Goal: Task Accomplishment & Management: Manage account settings

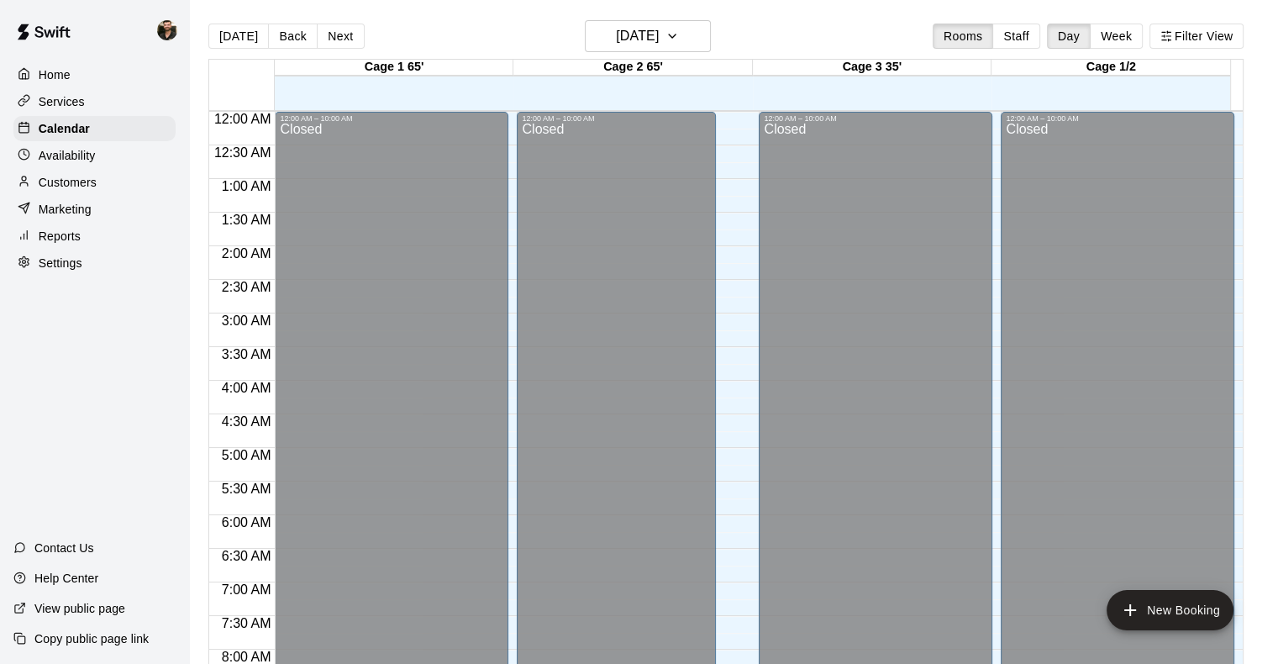
scroll to position [758, 0]
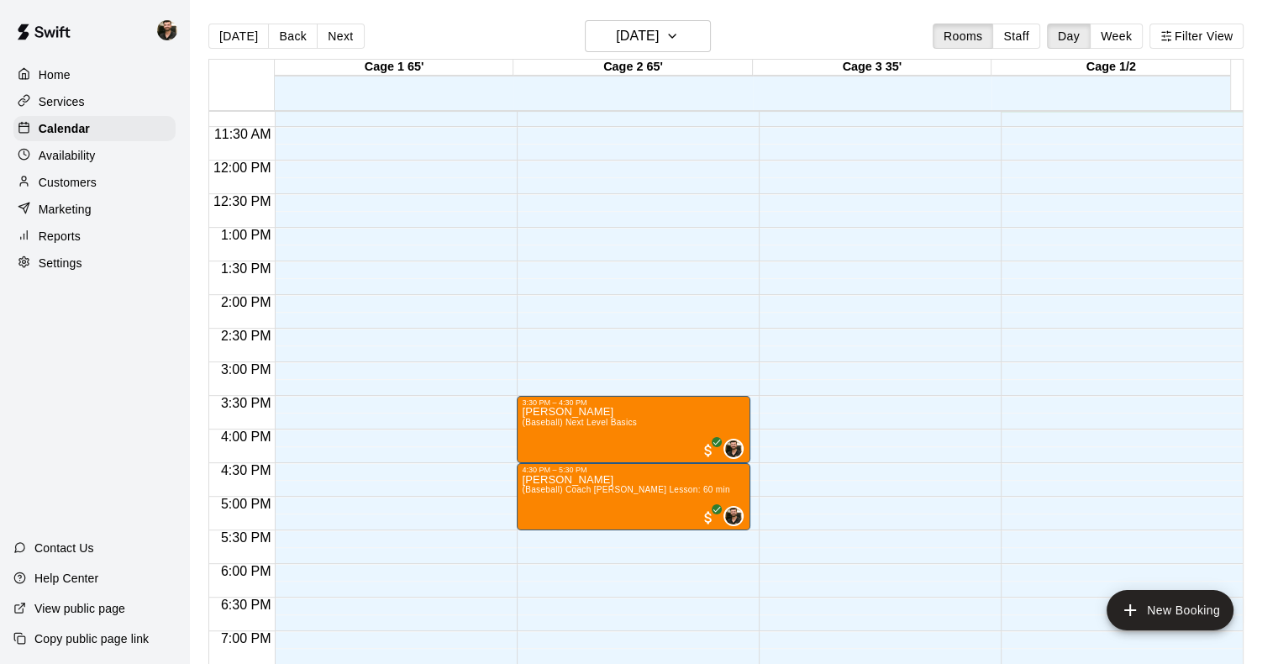
click at [71, 271] on p "Settings" at bounding box center [61, 262] width 44 height 17
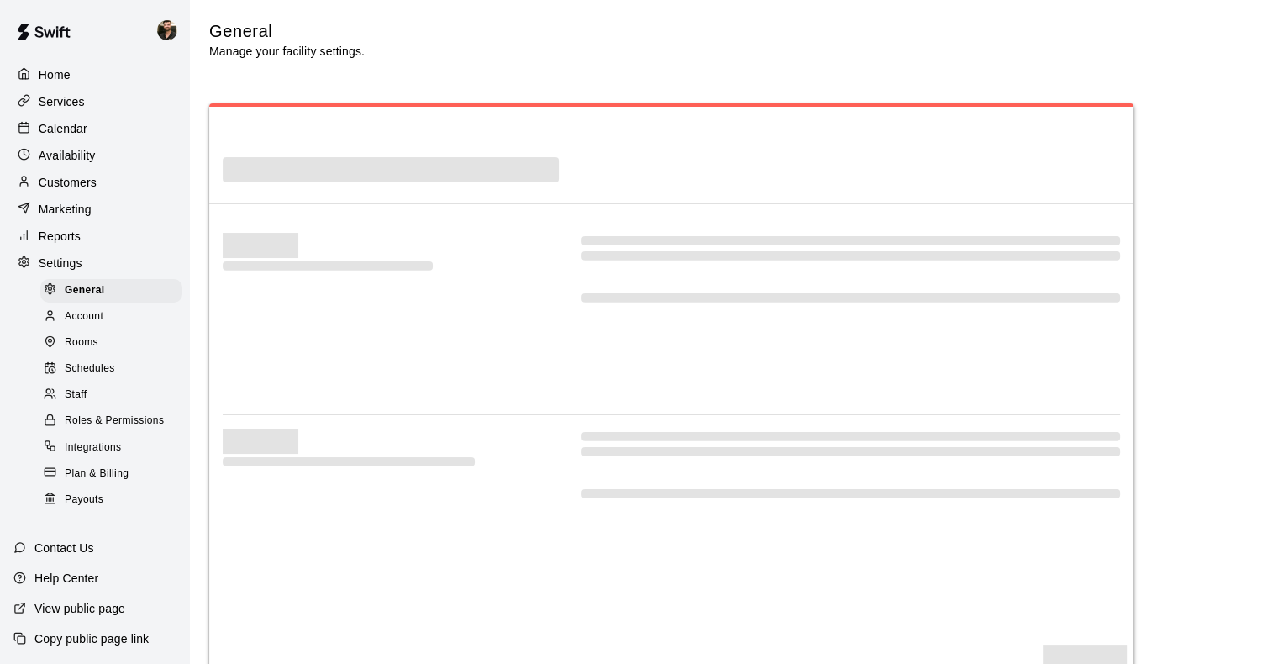
select select "**"
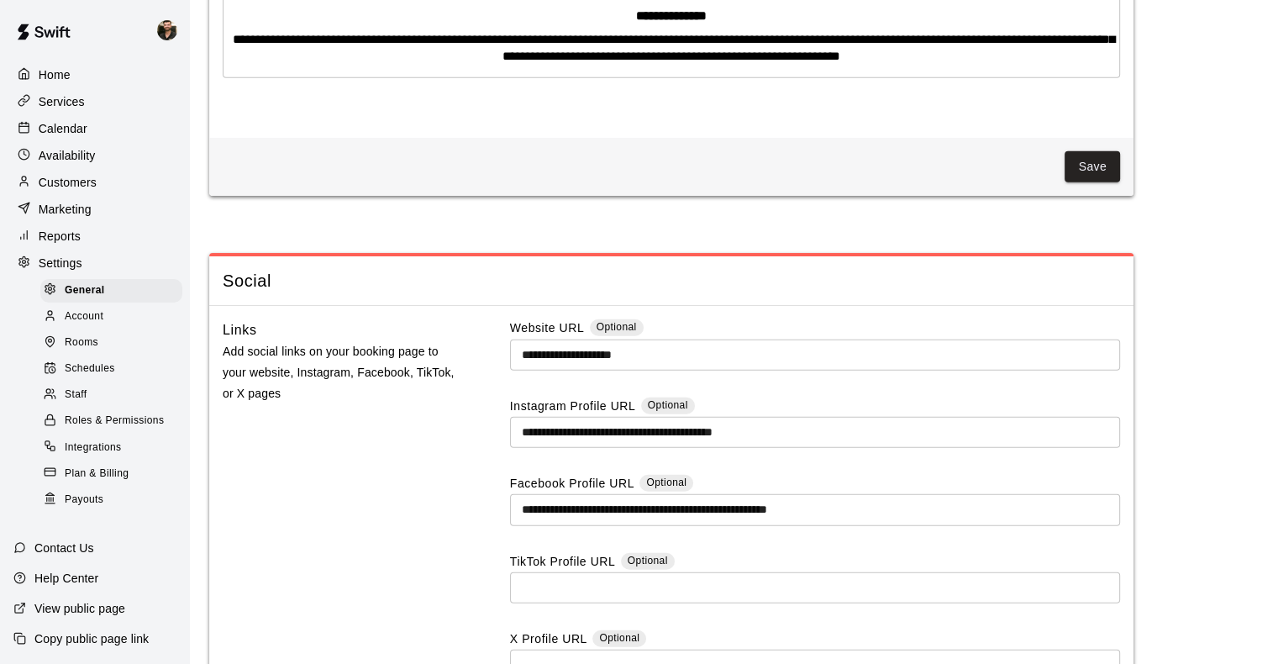
scroll to position [4414, 0]
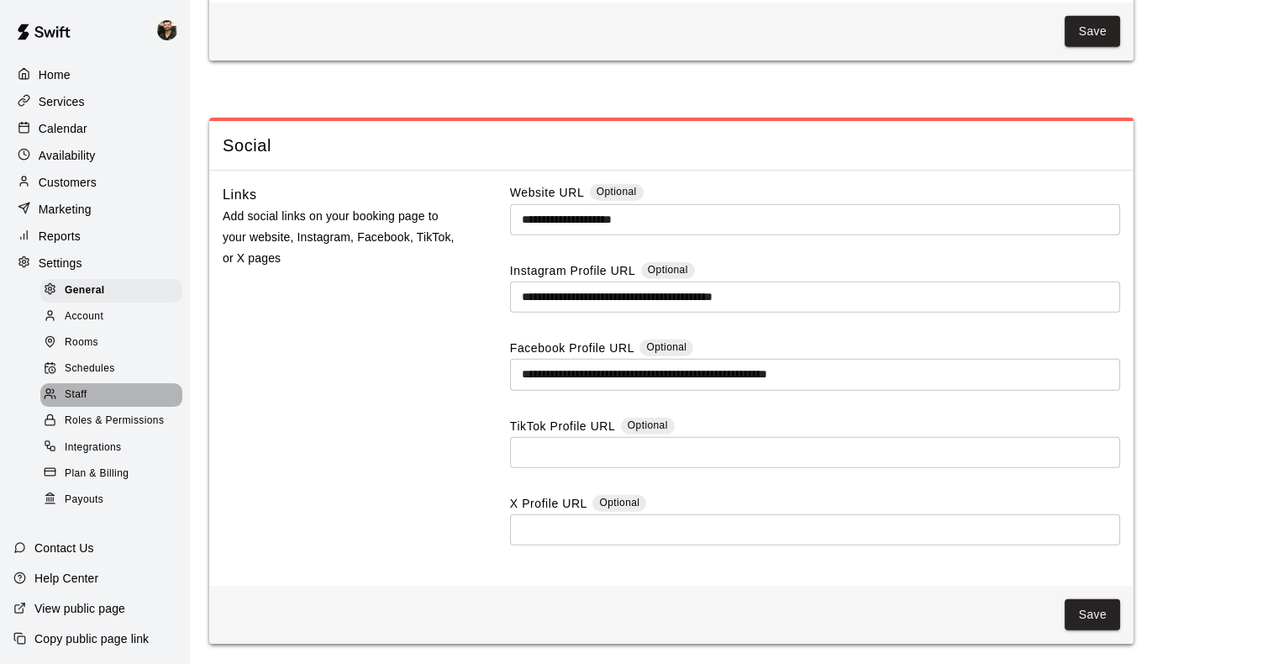
click at [121, 407] on div "Staff" at bounding box center [111, 395] width 142 height 24
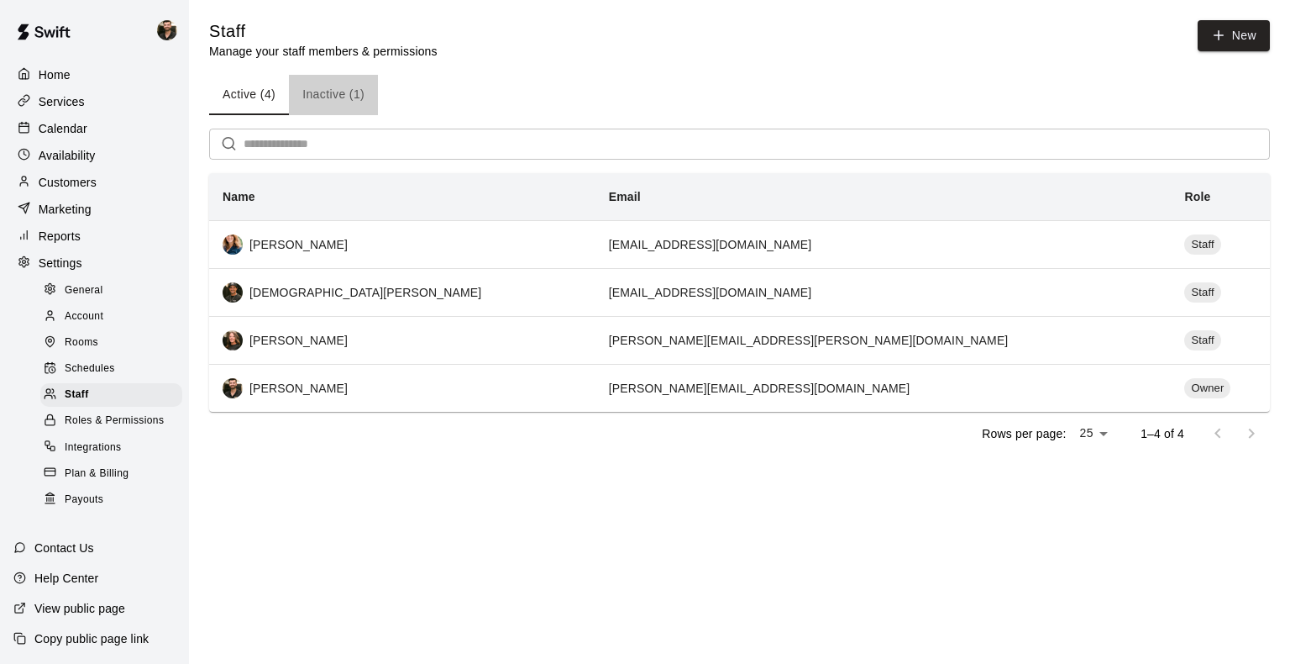
click at [316, 98] on button "Inactive (1)" at bounding box center [333, 95] width 89 height 40
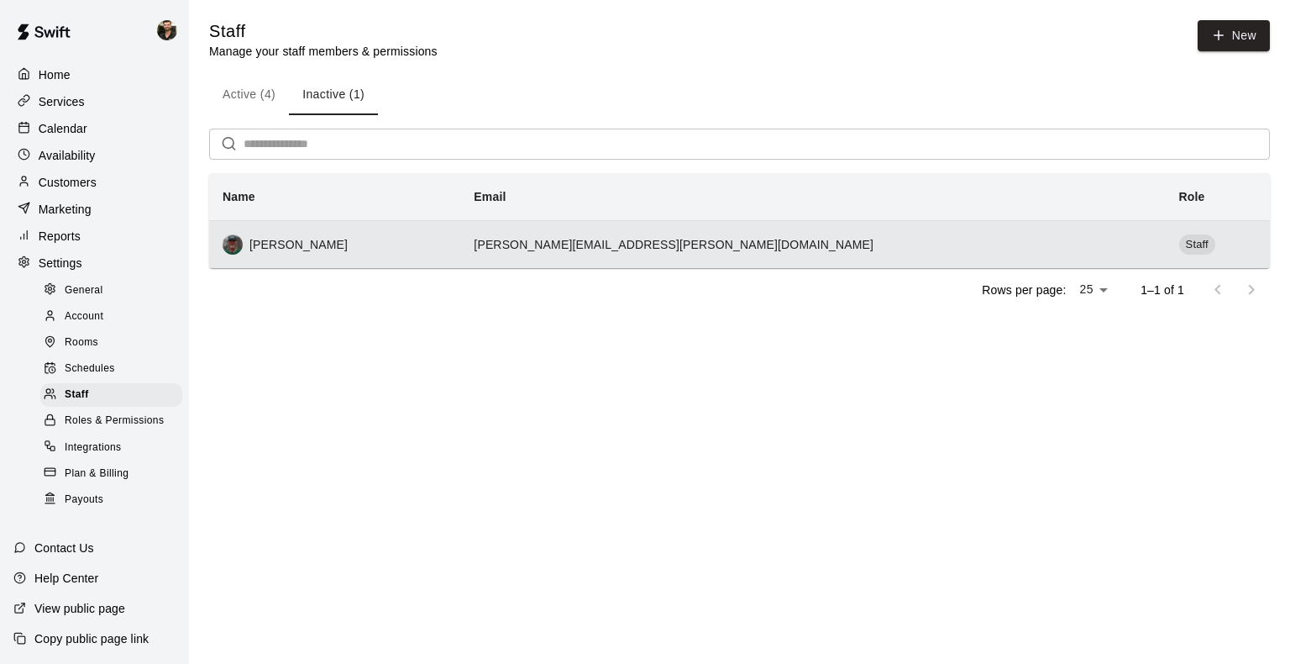
click at [366, 249] on div "[PERSON_NAME]" at bounding box center [335, 244] width 224 height 20
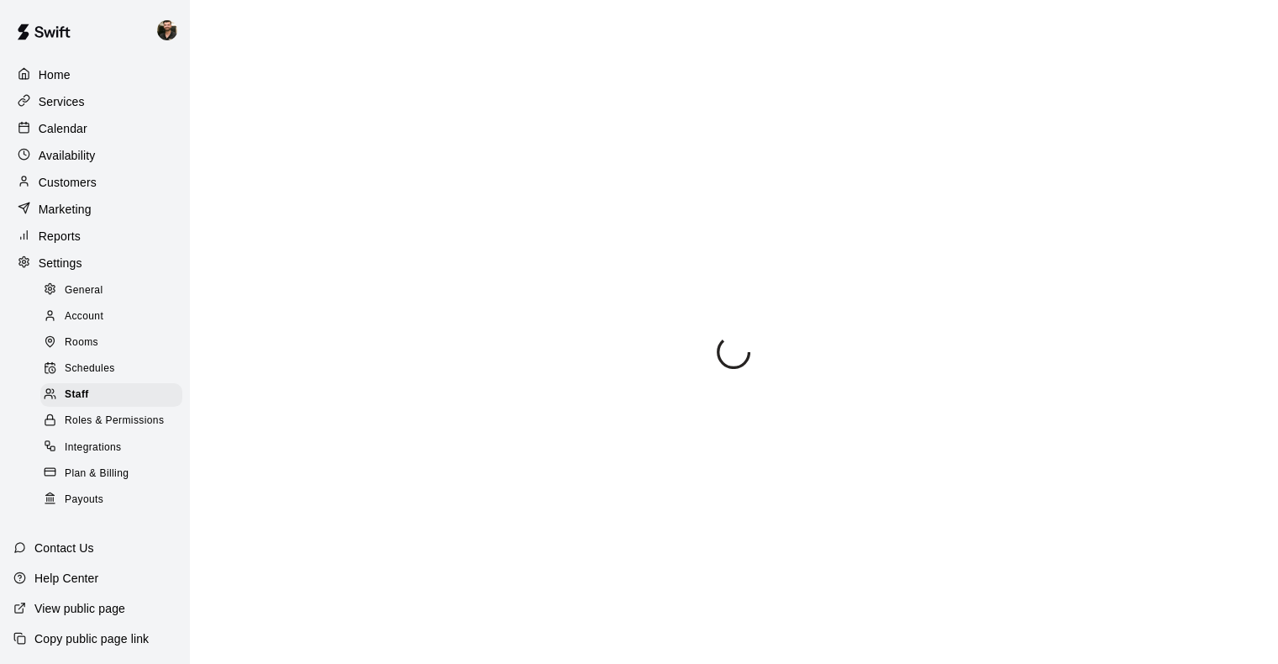
select select "**"
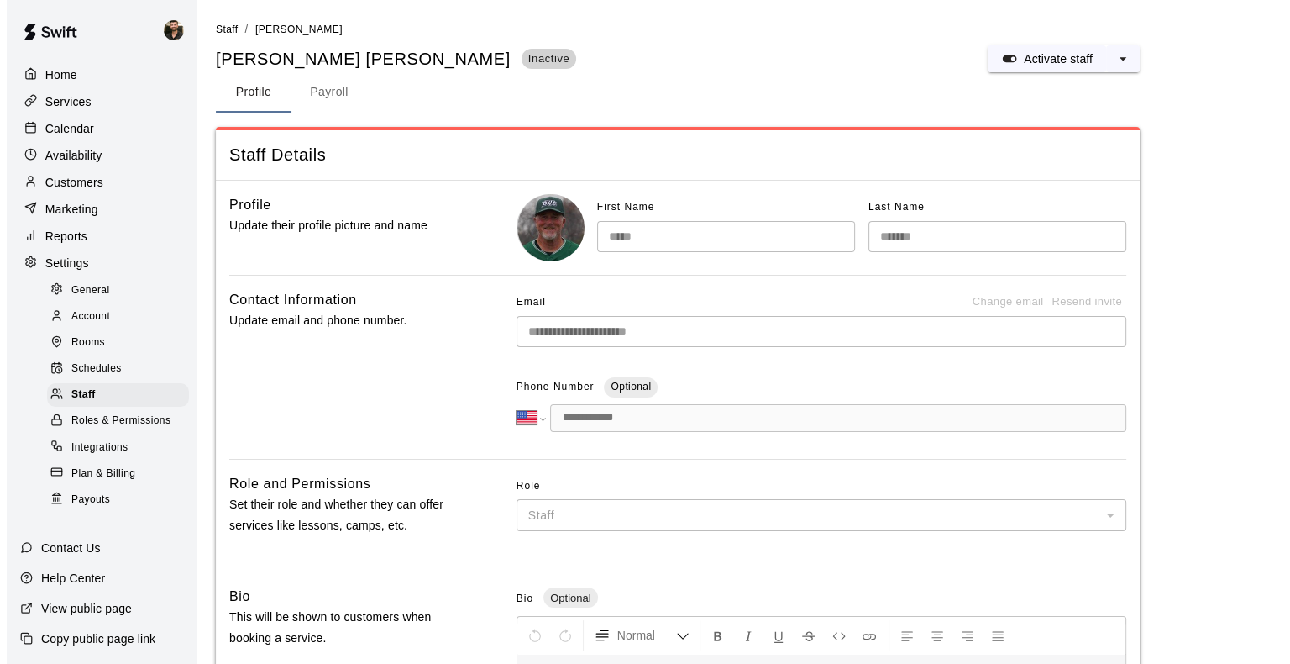
scroll to position [440, 0]
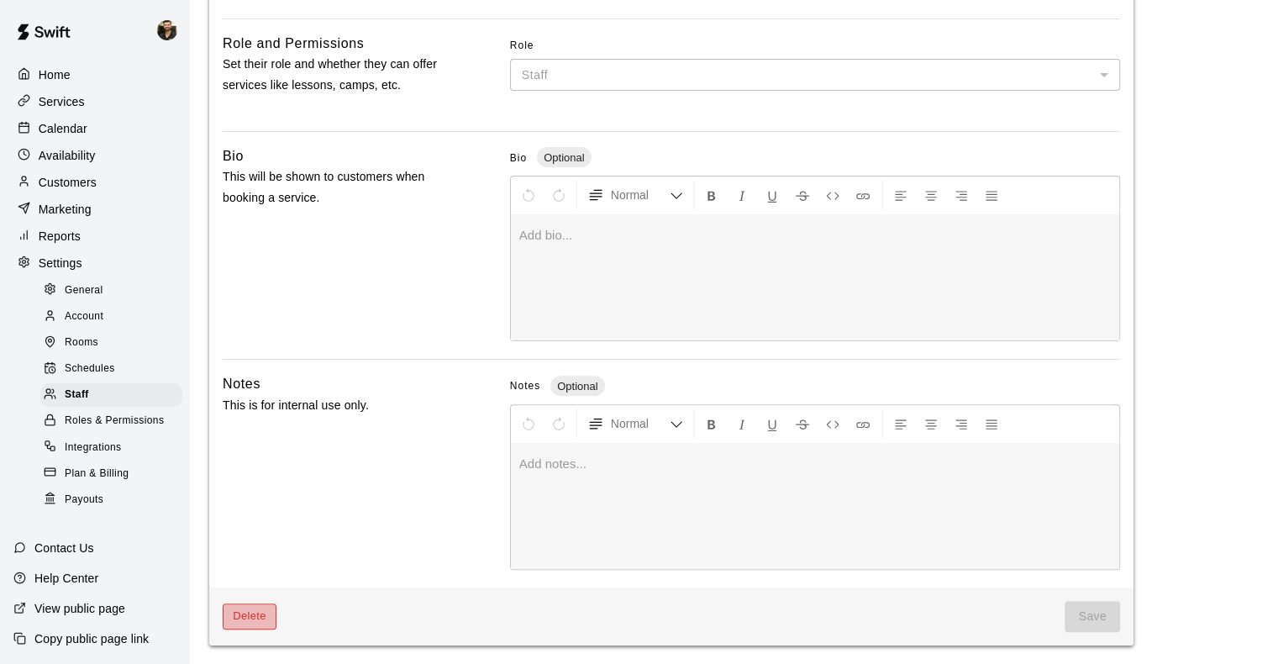
click at [257, 620] on button "Delete" at bounding box center [250, 616] width 54 height 26
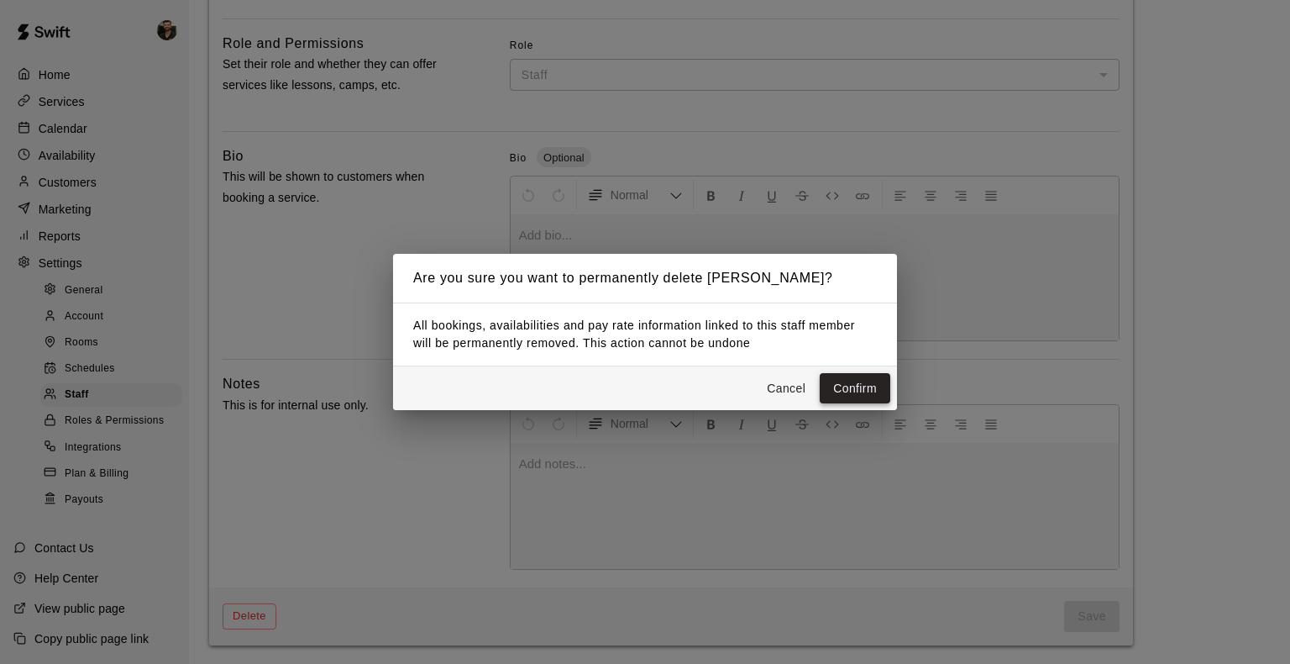
click at [863, 395] on button "Confirm" at bounding box center [855, 388] width 71 height 31
click at [790, 391] on button "Cancel" at bounding box center [786, 388] width 54 height 31
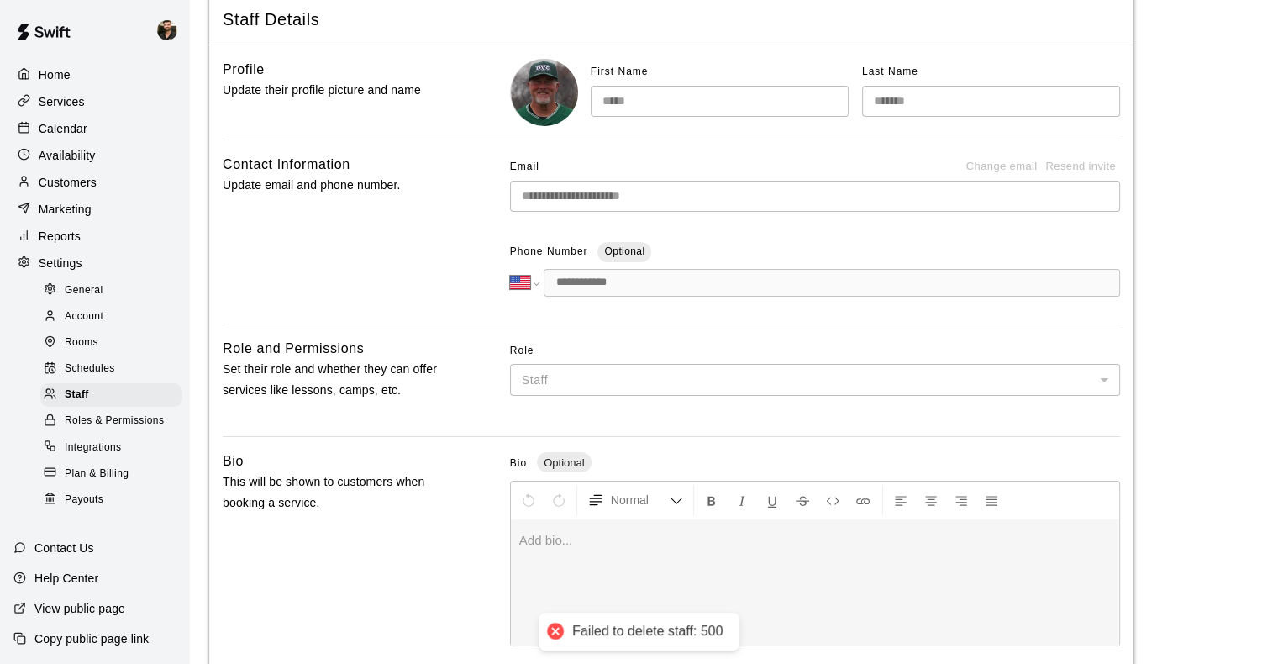
scroll to position [124, 0]
